Goal: Transaction & Acquisition: Purchase product/service

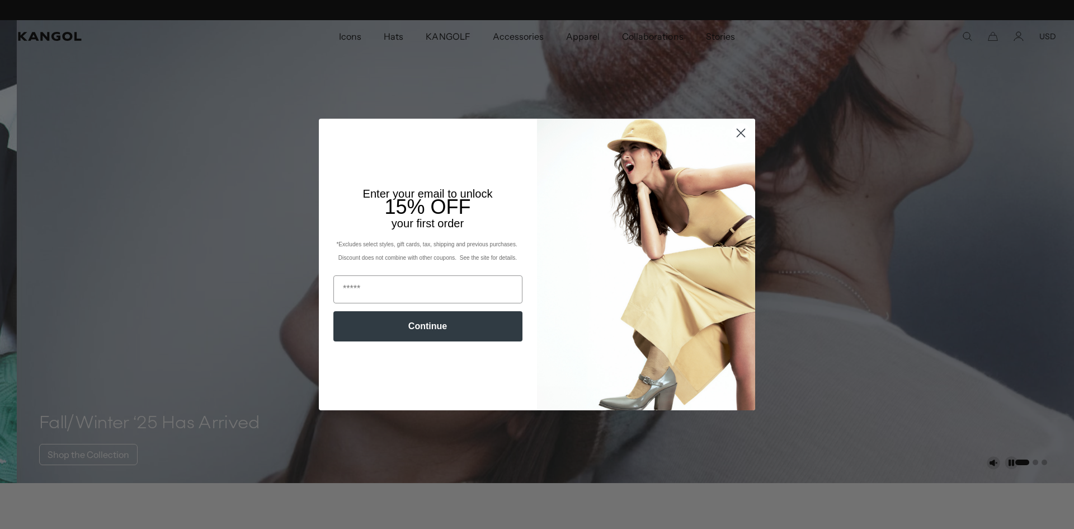
scroll to position [0, 231]
click at [393, 291] on input "Email" at bounding box center [427, 289] width 189 height 28
click at [438, 280] on input "Email" at bounding box center [427, 289] width 189 height 28
type input "**********"
click at [460, 325] on button "Continue" at bounding box center [427, 326] width 189 height 30
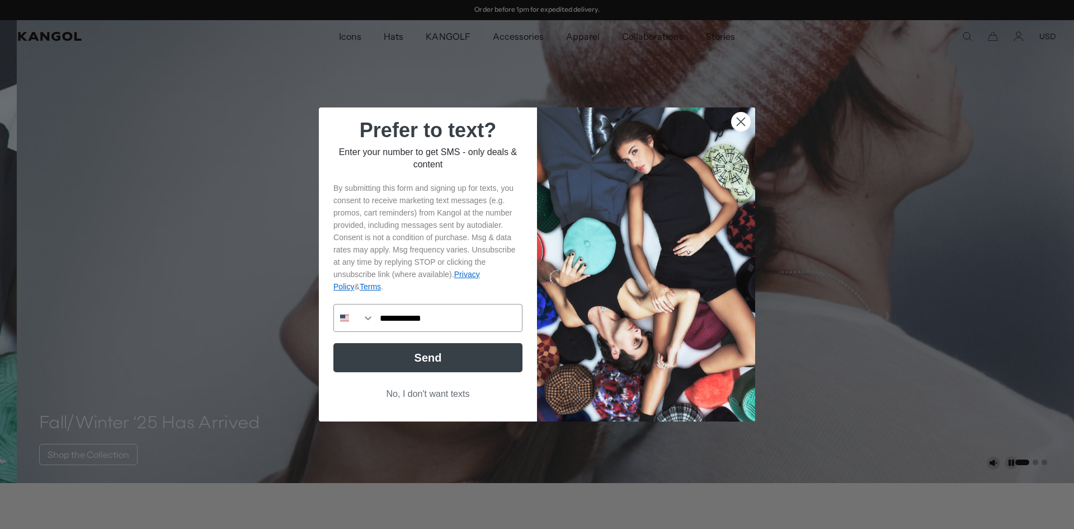
type input "**********"
click input "******" at bounding box center [0, 0] width 0 height 0
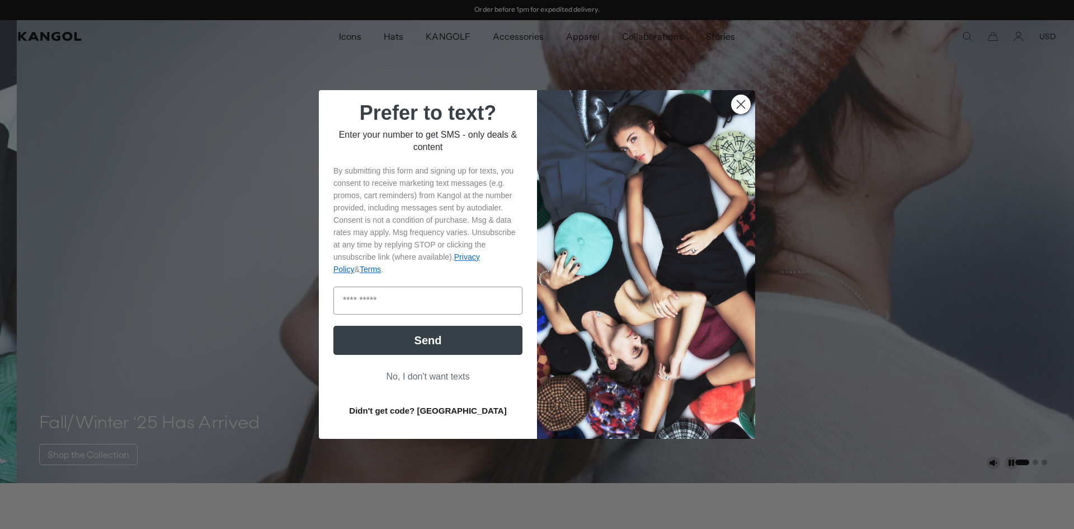
click at [447, 331] on button "Send" at bounding box center [427, 340] width 189 height 29
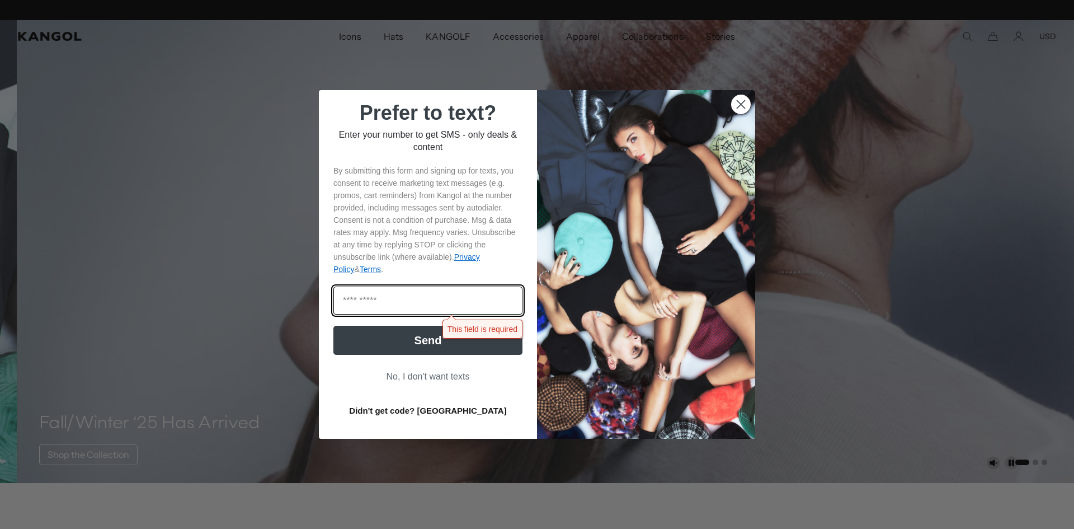
scroll to position [0, 0]
click at [438, 293] on input "Enter code" at bounding box center [427, 300] width 189 height 28
type input "******"
click input "******" at bounding box center [0, 0] width 0 height 0
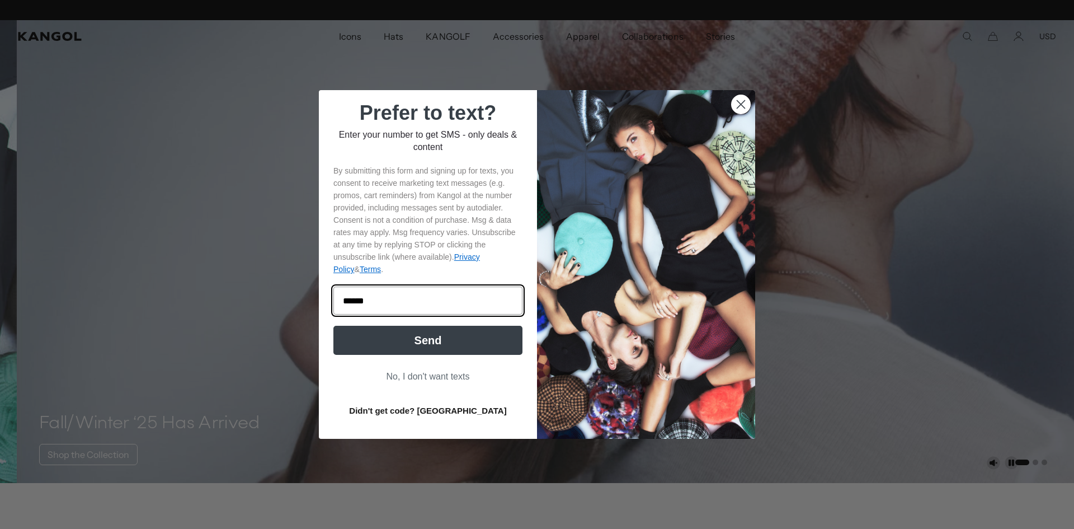
scroll to position [0, 0]
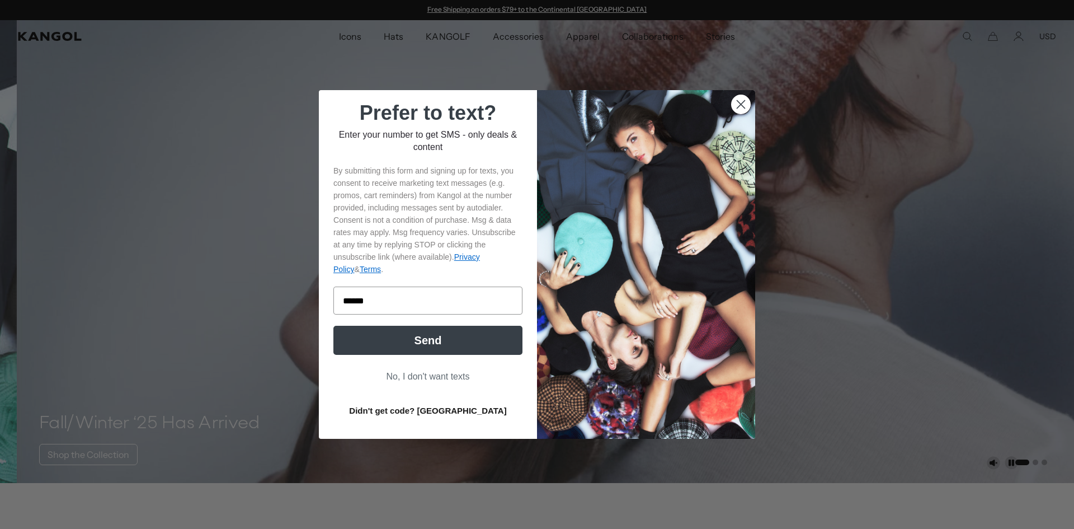
click at [451, 335] on button "Send" at bounding box center [427, 340] width 189 height 29
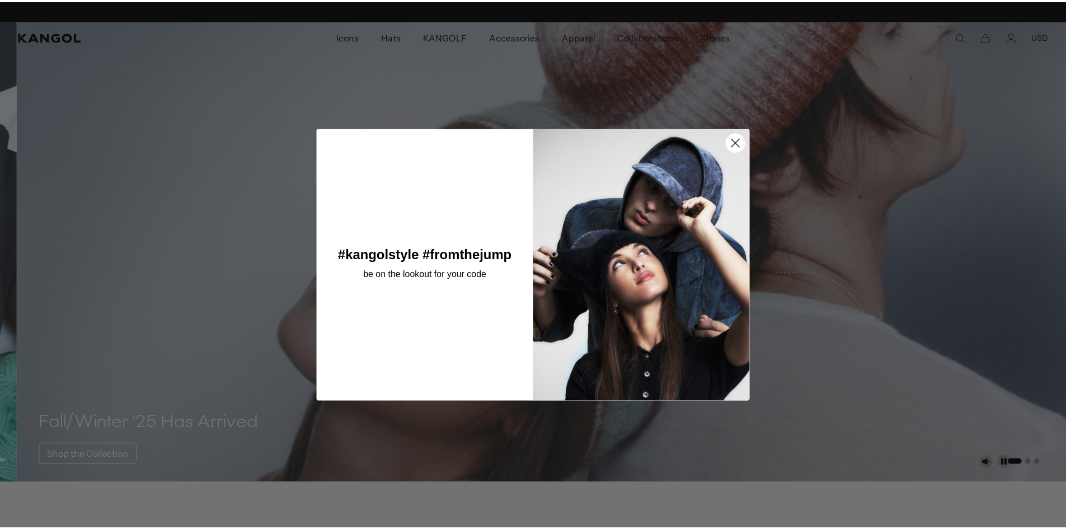
scroll to position [0, 231]
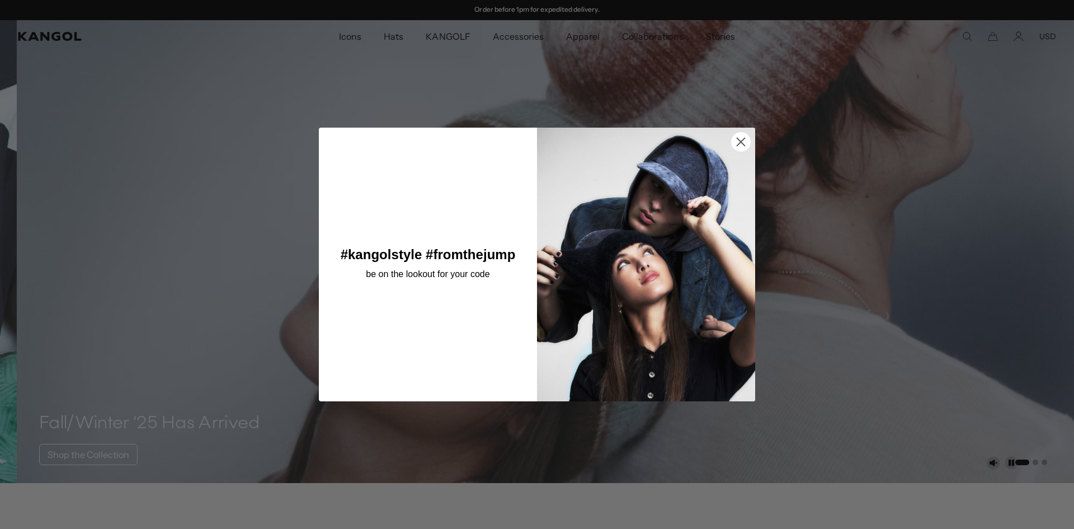
click at [741, 146] on circle "Close dialog" at bounding box center [741, 142] width 18 height 18
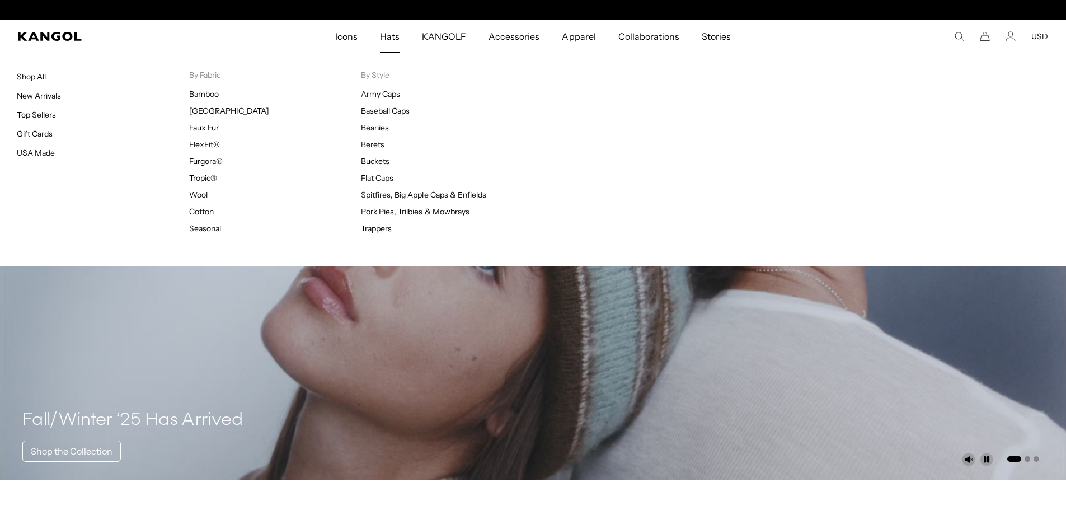
scroll to position [0, 0]
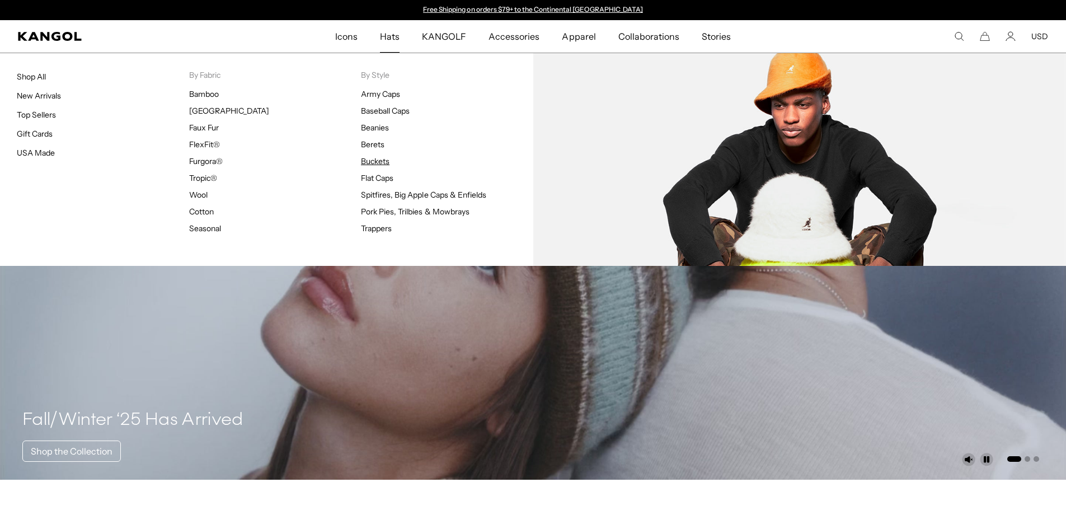
click at [380, 158] on link "Buckets" at bounding box center [375, 161] width 29 height 10
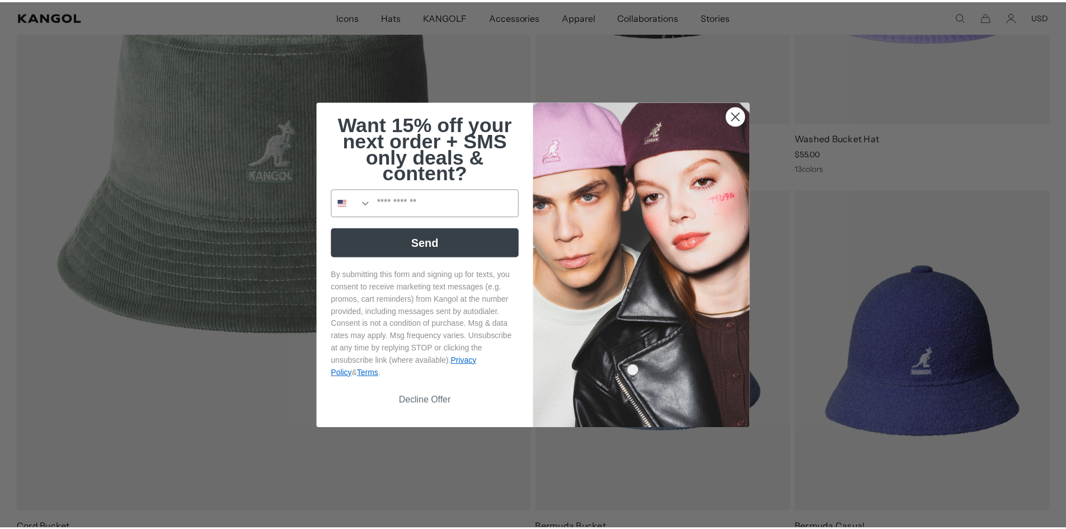
scroll to position [0, 231]
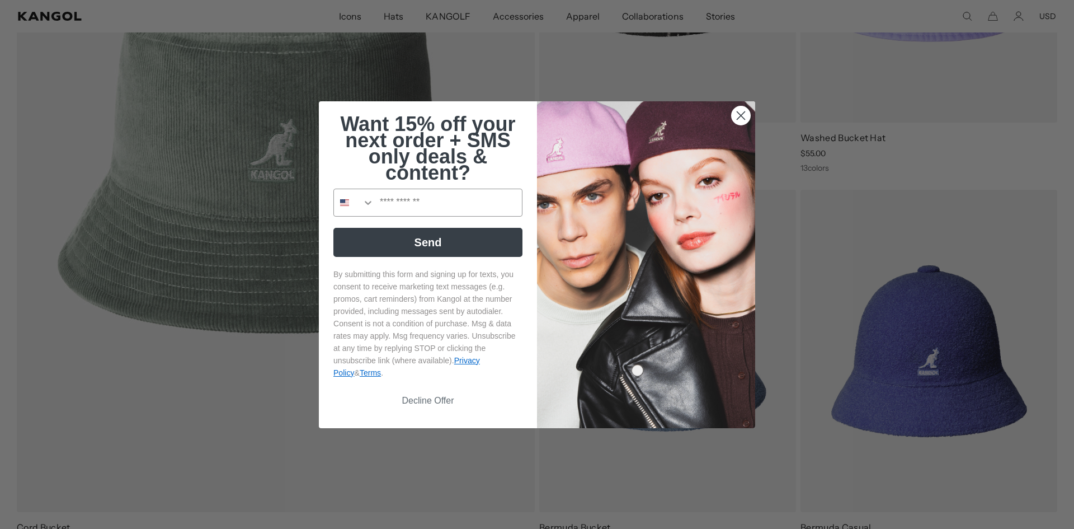
click at [732, 112] on circle "Close dialog" at bounding box center [741, 115] width 18 height 18
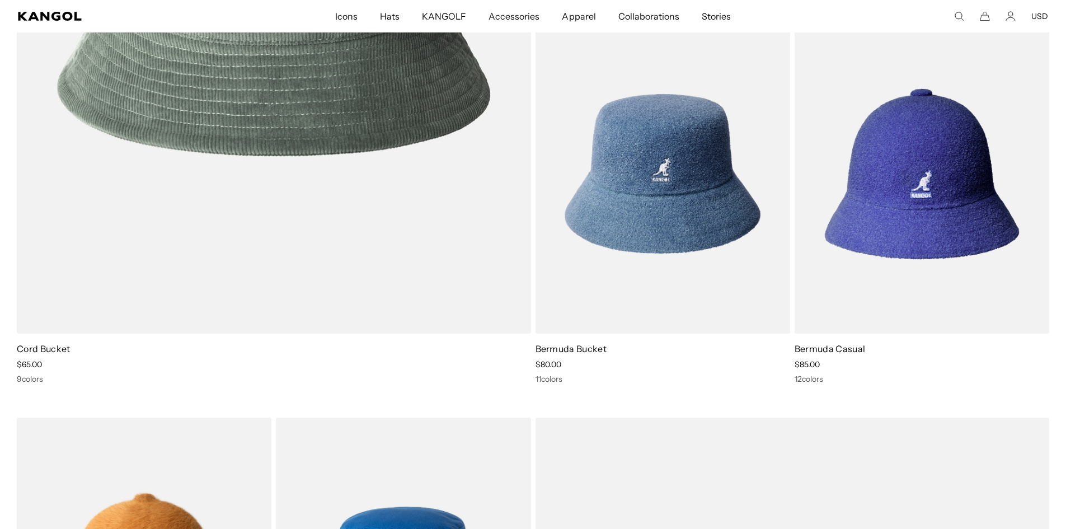
scroll to position [0, 0]
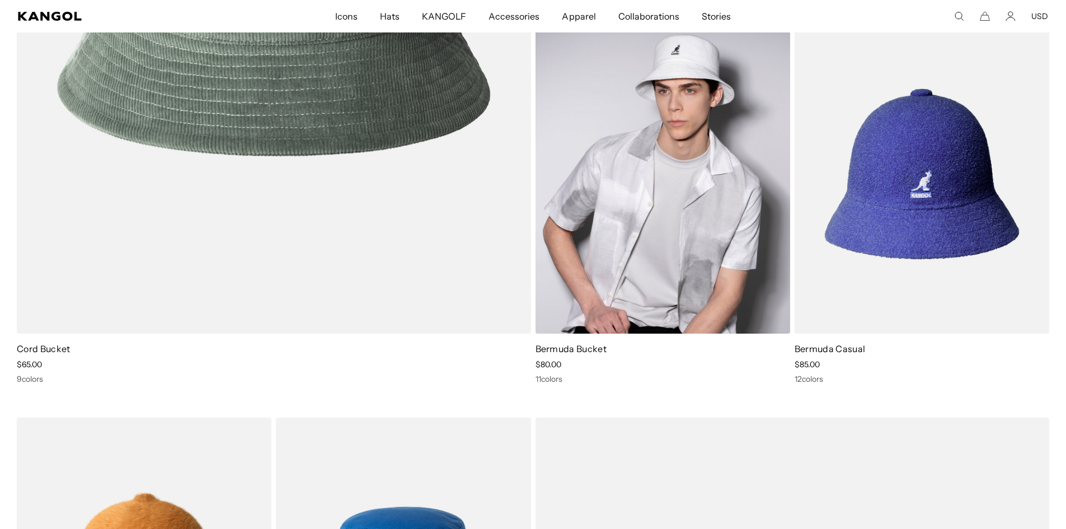
click at [671, 167] on img at bounding box center [662, 174] width 255 height 320
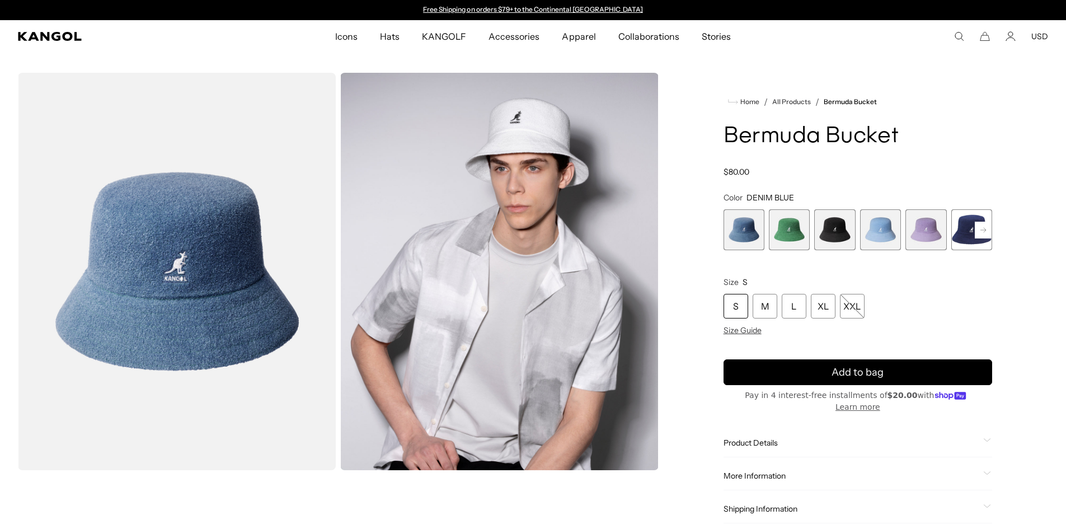
click at [844, 222] on span "3 of 11" at bounding box center [834, 229] width 41 height 41
click at [828, 229] on span "3 of 11" at bounding box center [834, 229] width 41 height 41
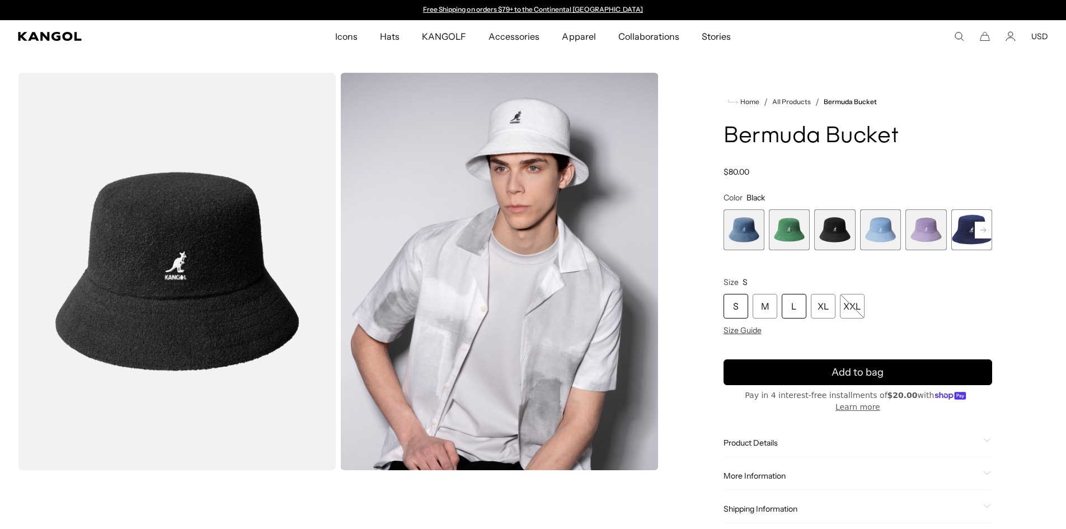
click at [784, 306] on div "L" at bounding box center [794, 306] width 25 height 25
click at [767, 295] on div "M" at bounding box center [765, 306] width 25 height 25
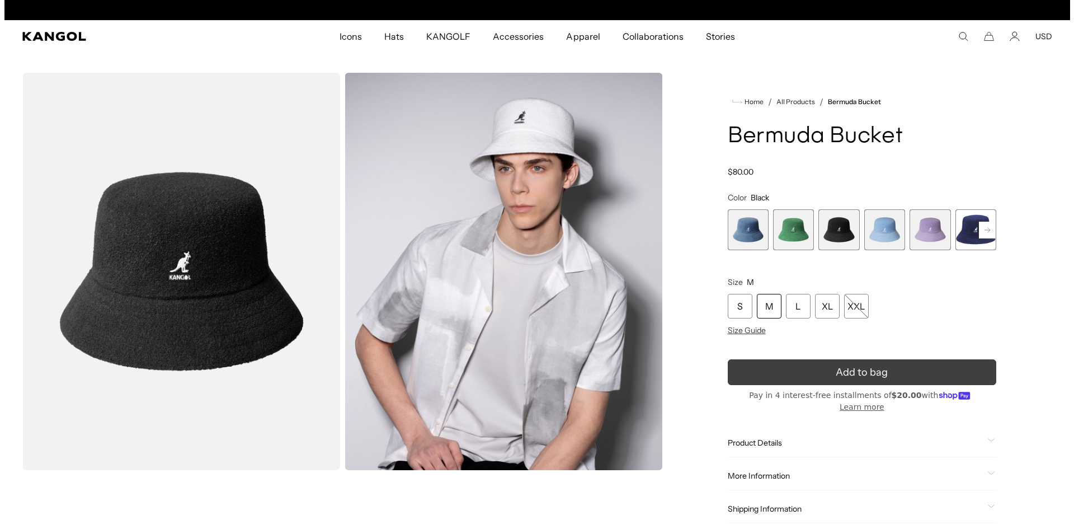
scroll to position [0, 231]
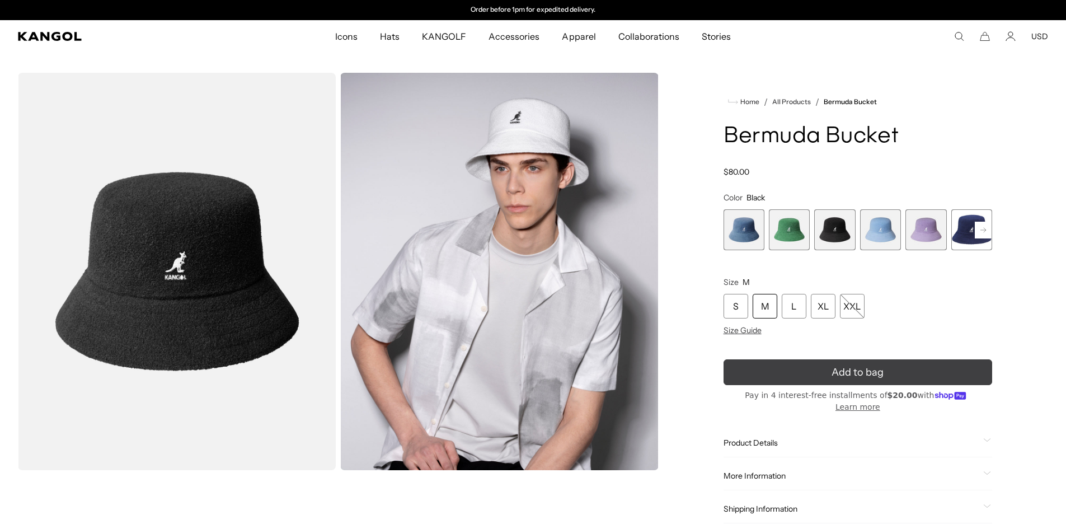
click at [839, 374] on span "Add to bag" at bounding box center [857, 372] width 52 height 15
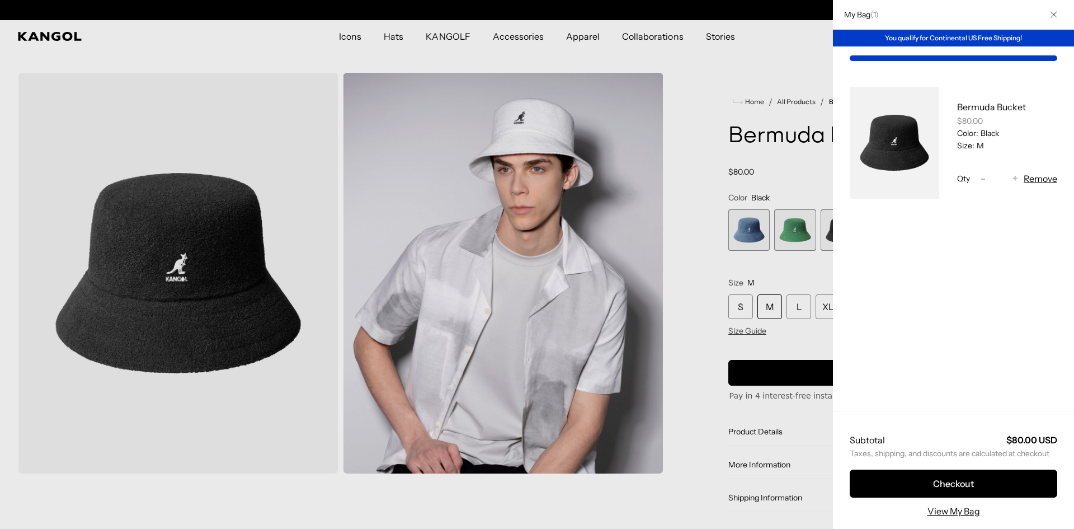
scroll to position [0, 0]
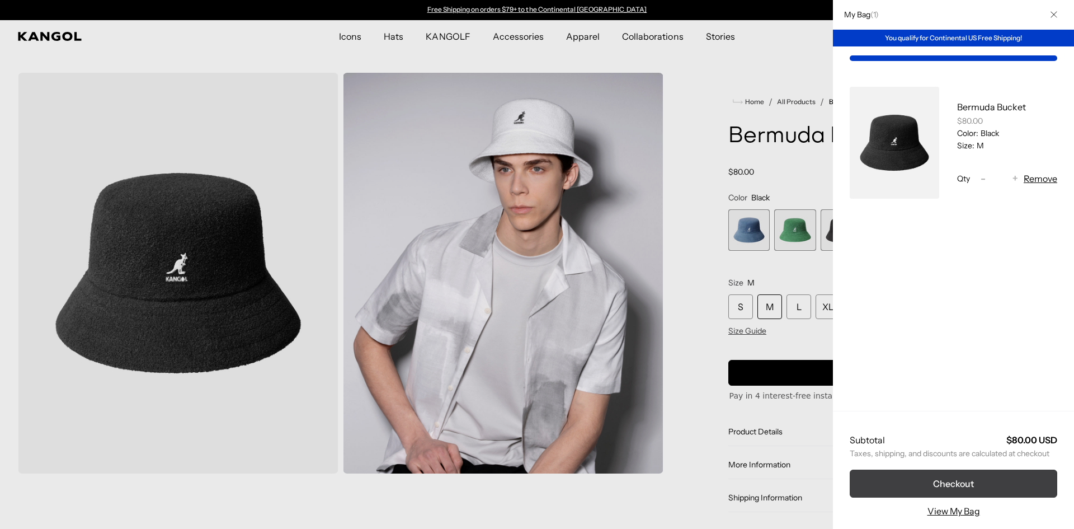
click at [1021, 489] on button "Checkout" at bounding box center [954, 483] width 208 height 28
